Goal: Transaction & Acquisition: Book appointment/travel/reservation

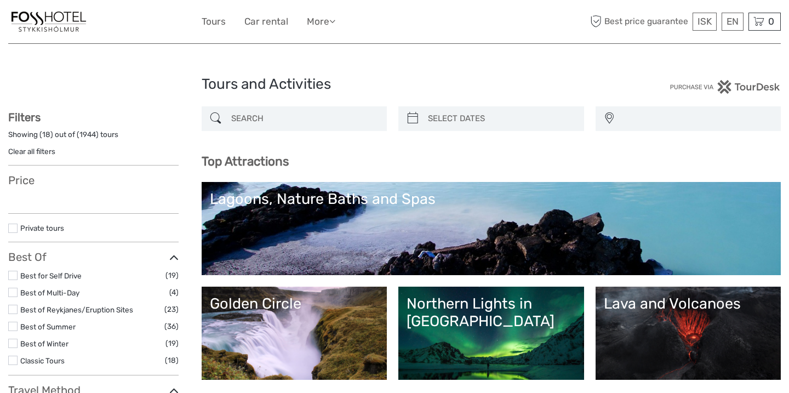
select select
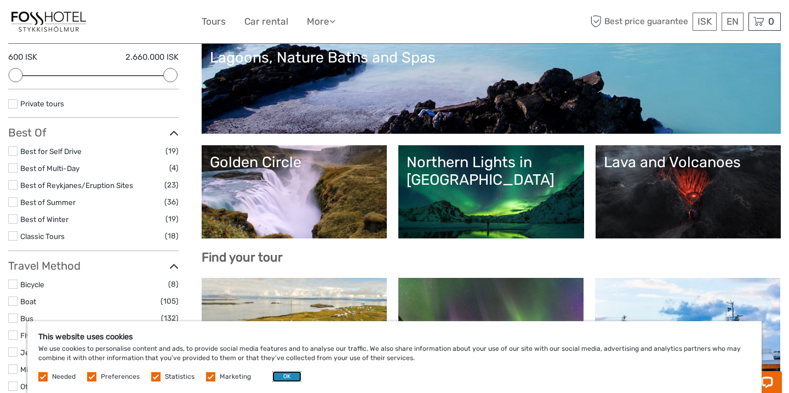
click at [282, 377] on button "OK" at bounding box center [286, 376] width 29 height 11
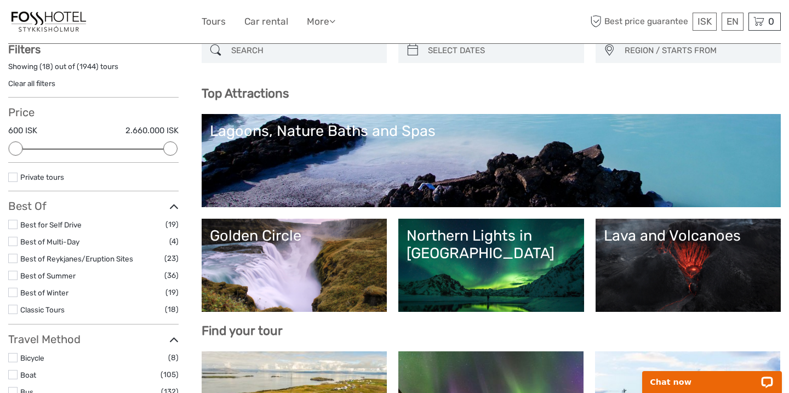
scroll to position [50, 0]
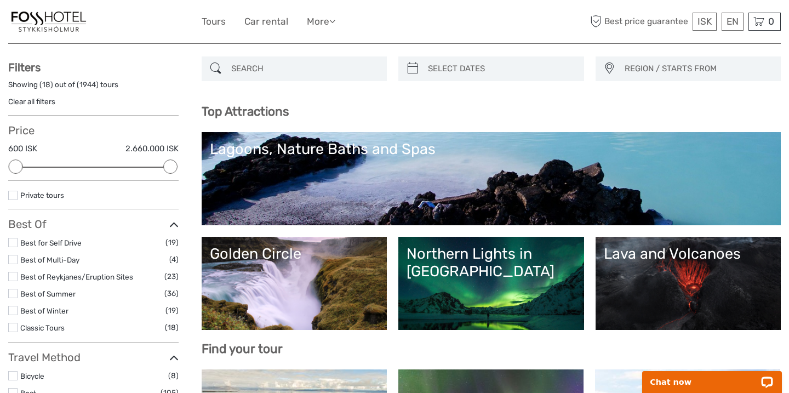
click at [391, 165] on link "Lagoons, Nature Baths and Spas" at bounding box center [491, 178] width 563 height 77
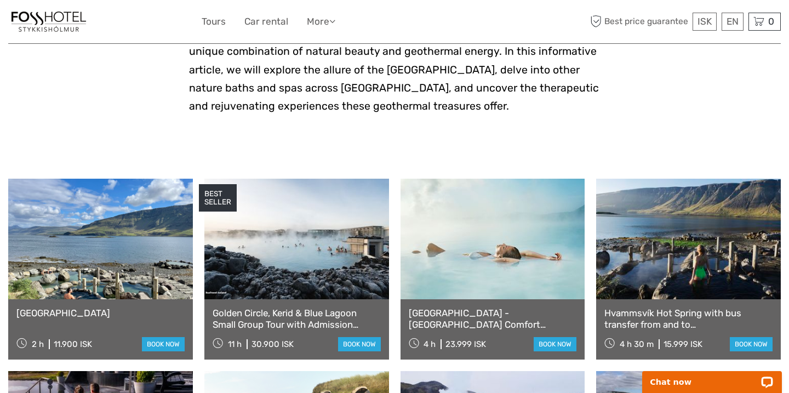
scroll to position [325, 0]
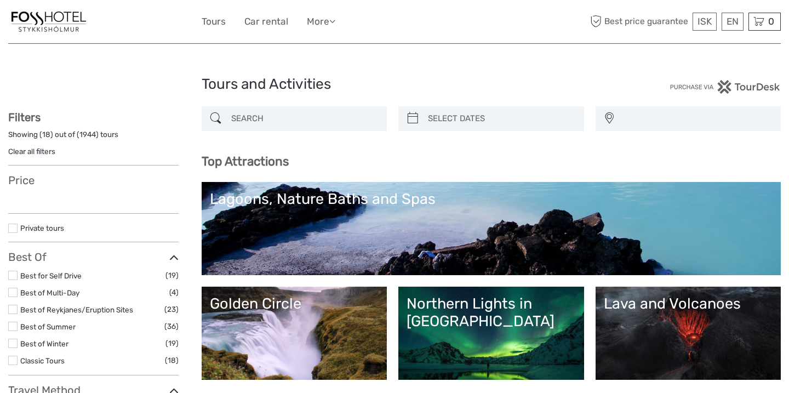
select select
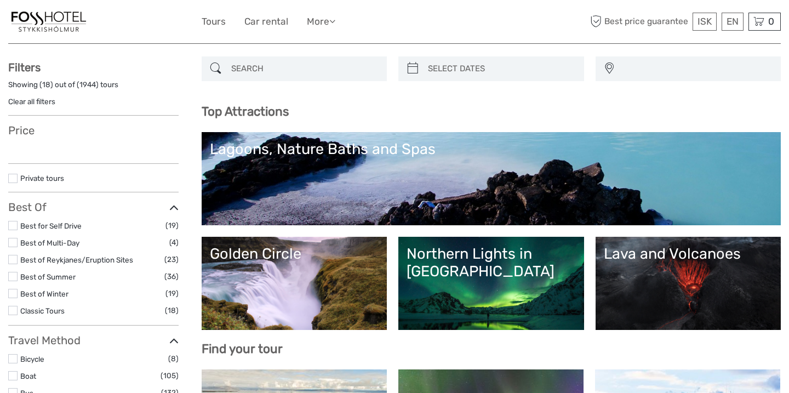
select select
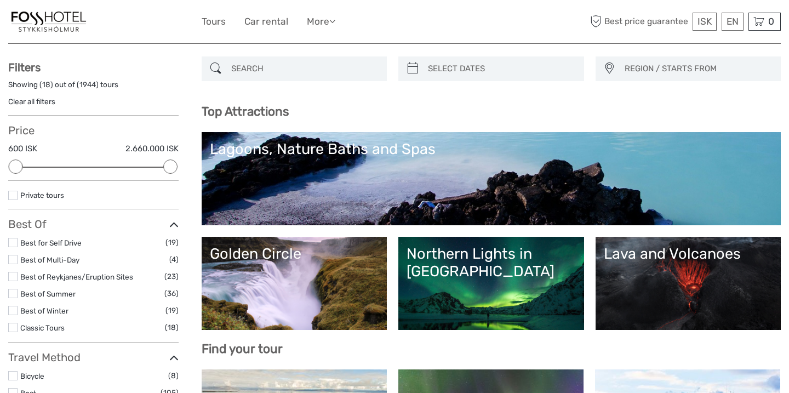
click at [351, 68] on input "search" at bounding box center [304, 68] width 155 height 19
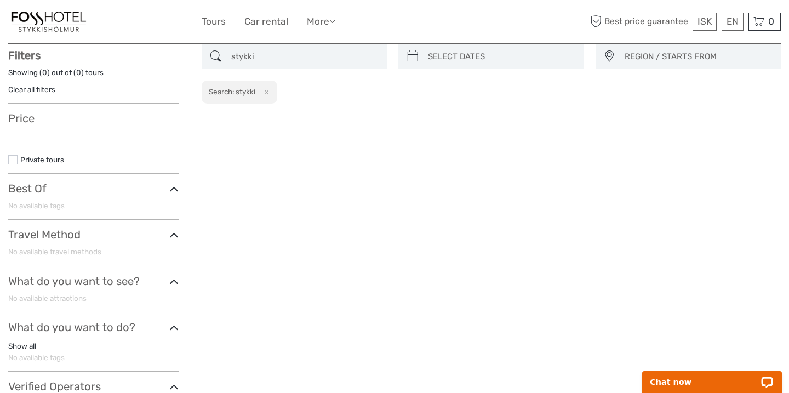
scroll to position [62, 0]
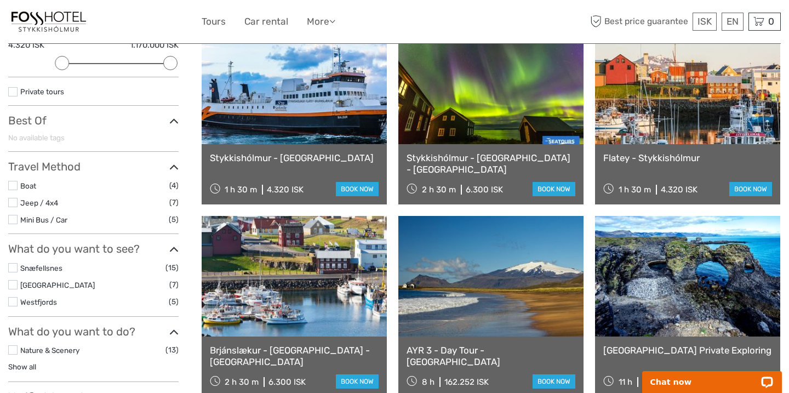
scroll to position [176, 0]
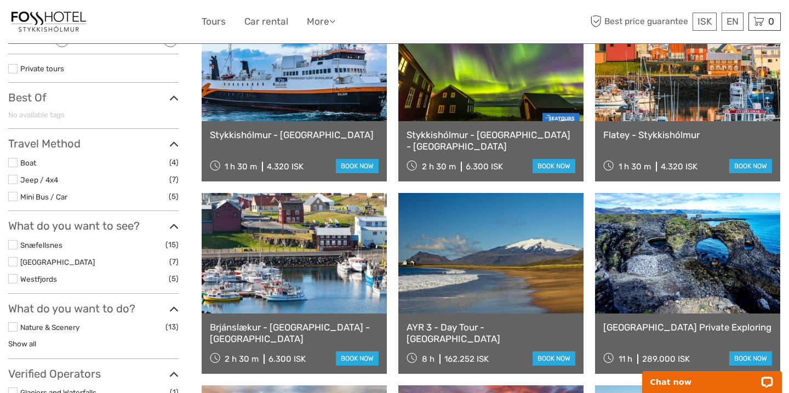
type input "stykkishólmur"
click at [82, 160] on label "Boat" at bounding box center [94, 163] width 149 height 13
click at [0, 0] on input "checkbox" at bounding box center [0, 0] width 0 height 0
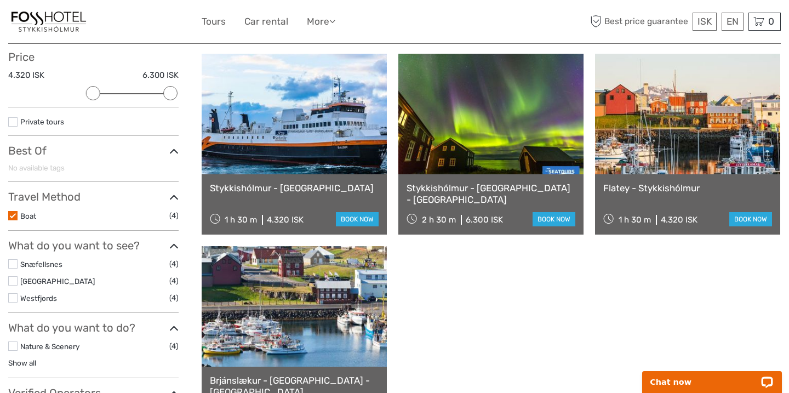
scroll to position [143, 0]
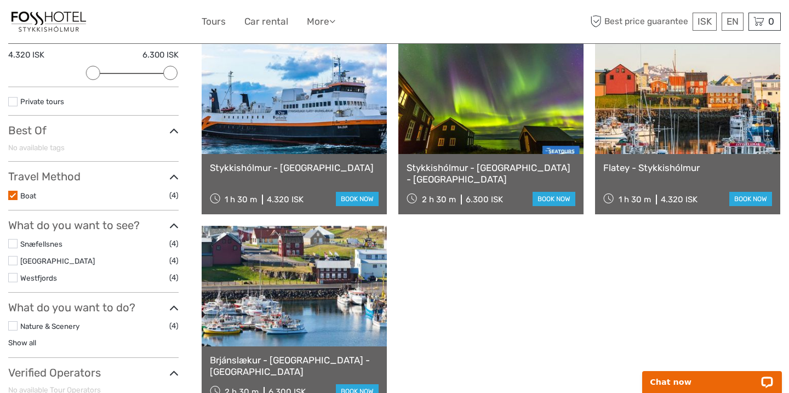
click at [687, 134] on link at bounding box center [687, 93] width 185 height 120
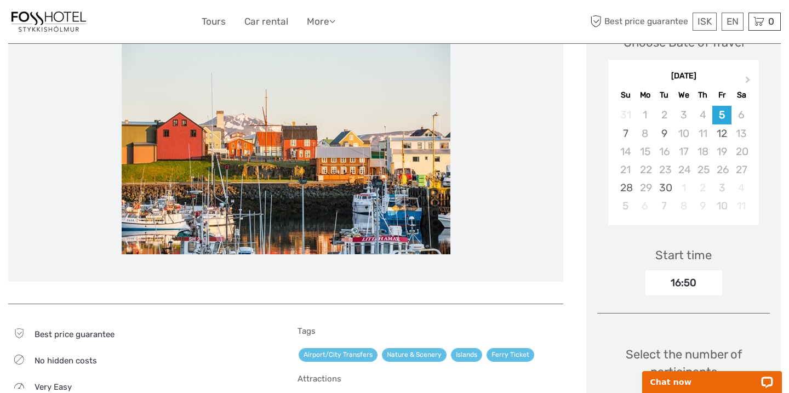
scroll to position [175, 0]
